Goal: Information Seeking & Learning: Learn about a topic

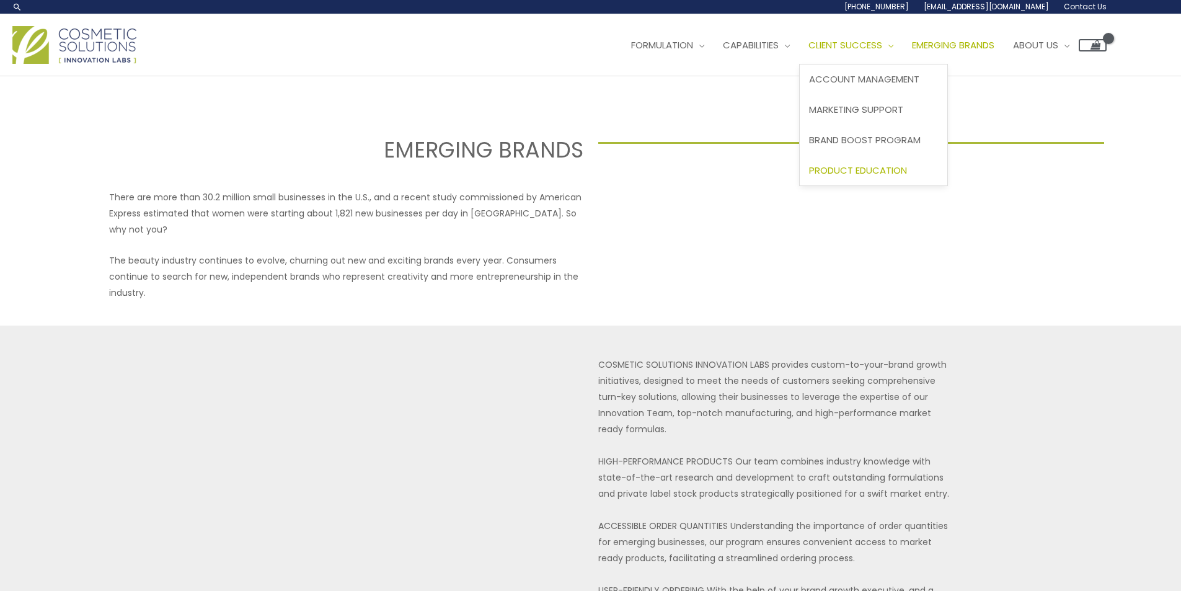
click at [868, 168] on span "Product Education" at bounding box center [858, 170] width 98 height 13
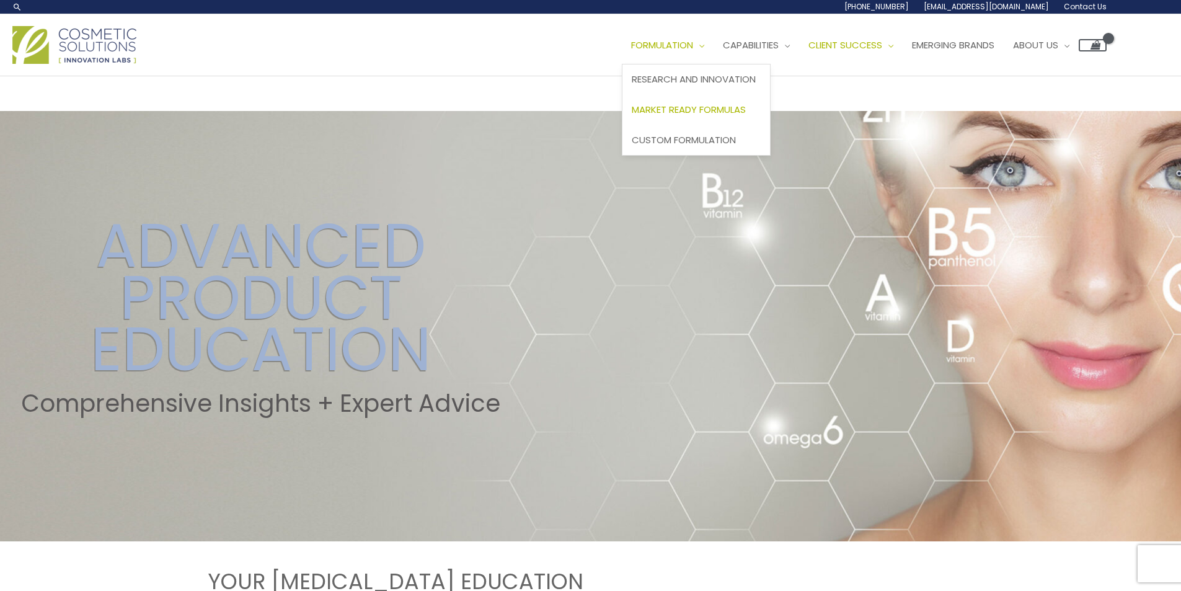
click at [685, 117] on link "Market Ready Formulas" at bounding box center [695, 110] width 147 height 30
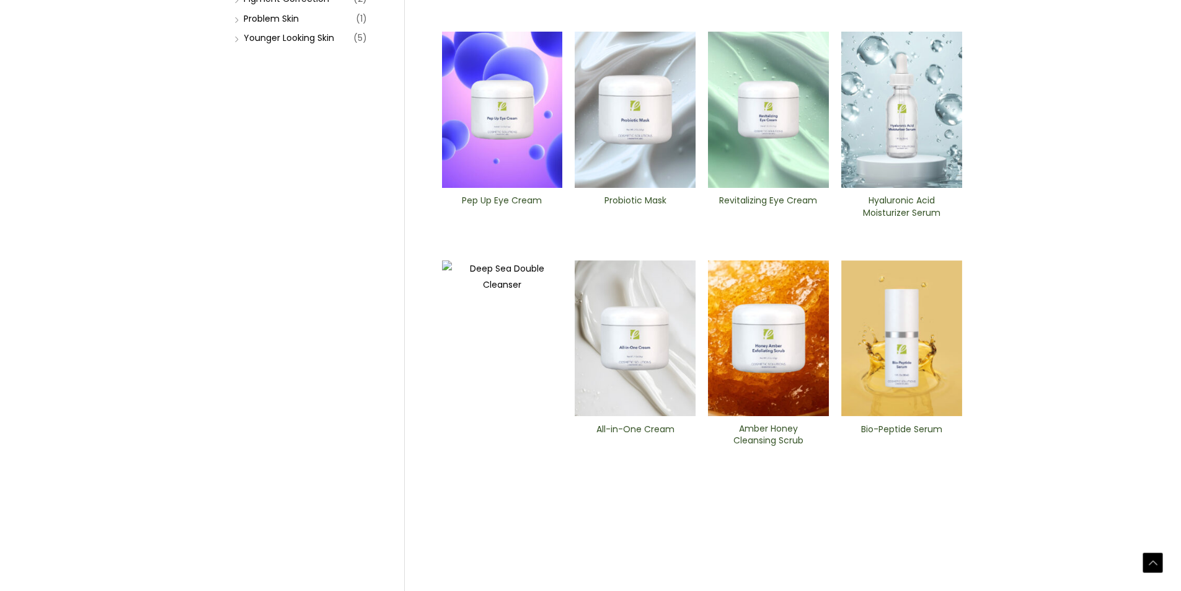
scroll to position [465, 0]
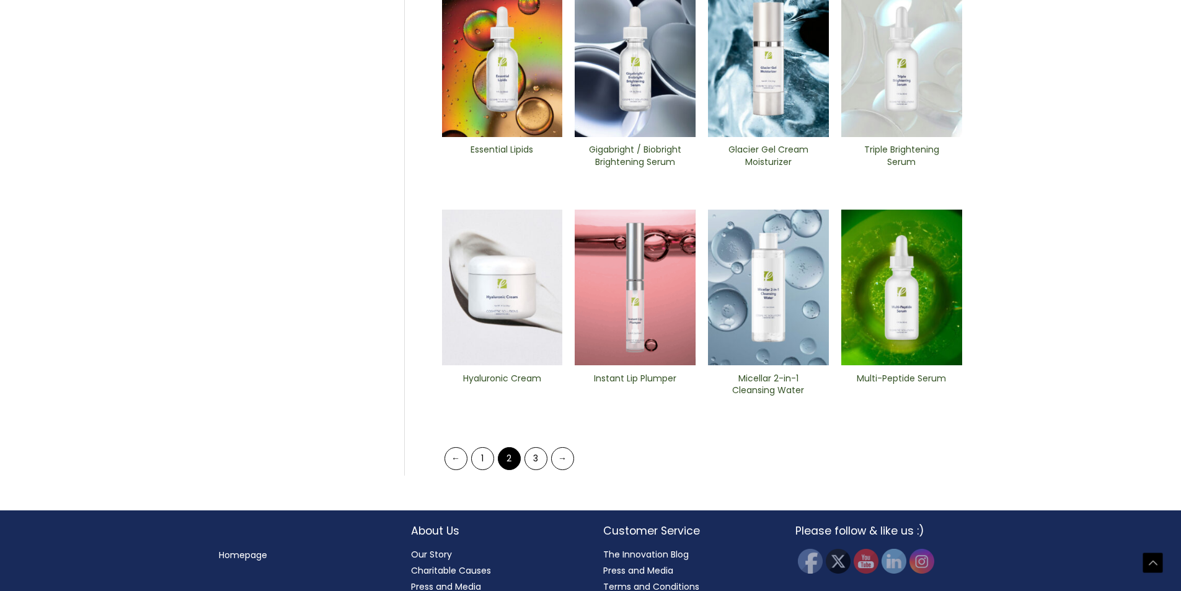
scroll to position [434, 0]
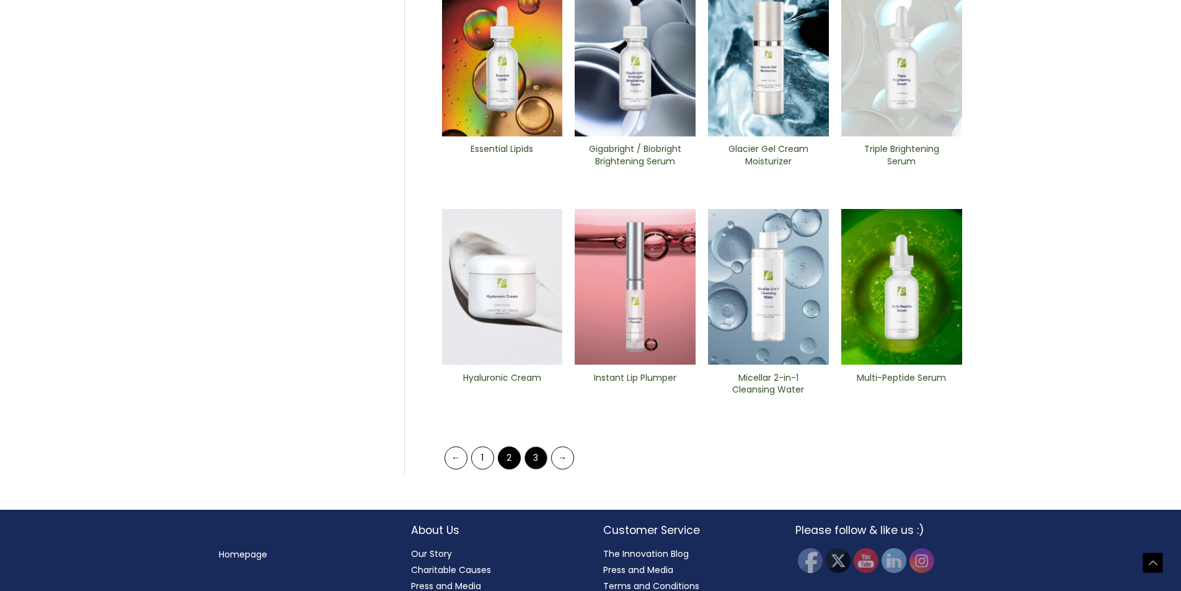
click at [535, 452] on link "3" at bounding box center [535, 457] width 23 height 23
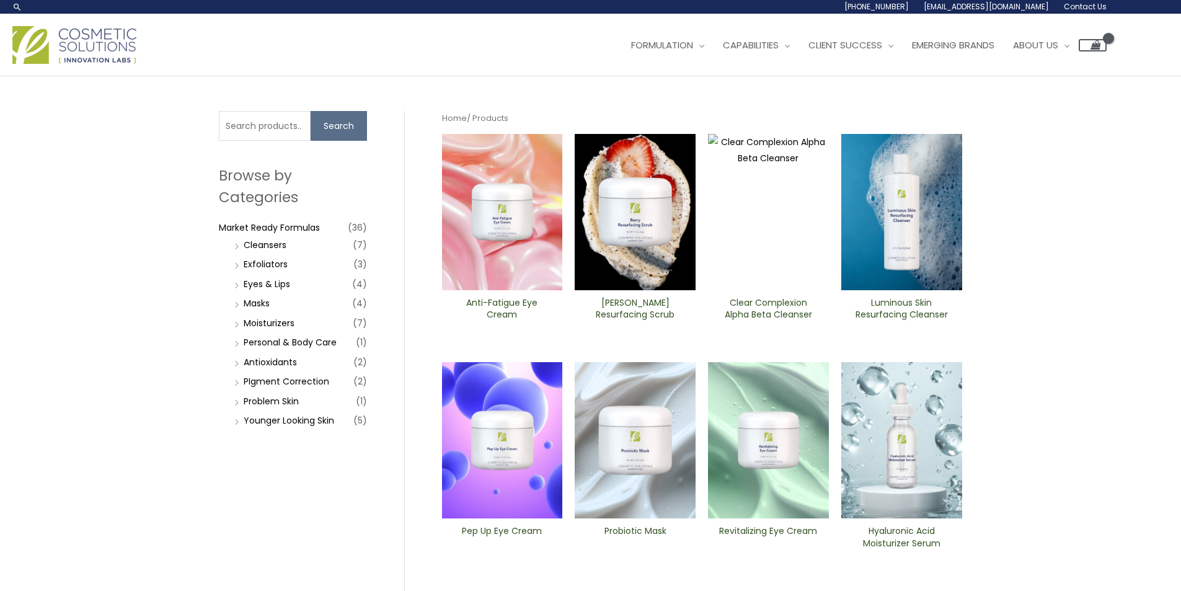
click at [495, 245] on img at bounding box center [502, 212] width 121 height 156
